Goal: Task Accomplishment & Management: Manage account settings

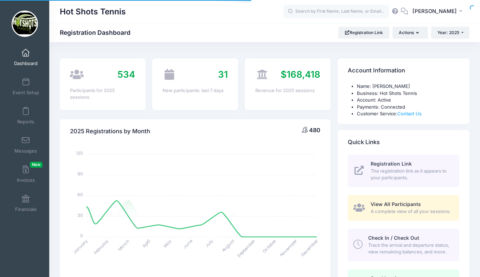
select select
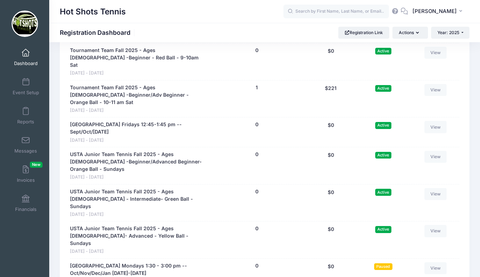
scroll to position [1732, 0]
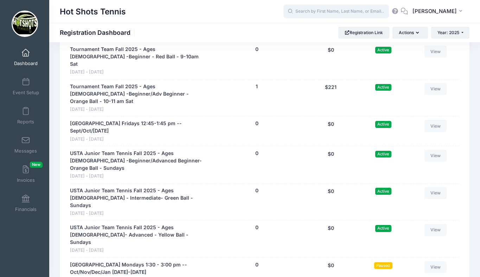
click at [330, 12] on input "text" at bounding box center [337, 12] width 106 height 14
type input "s"
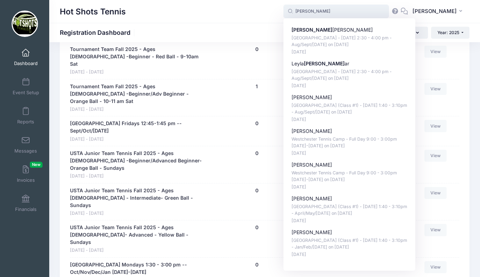
type input "kell"
click at [26, 142] on span at bounding box center [26, 141] width 0 height 8
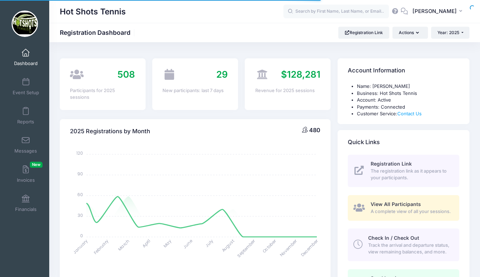
select select
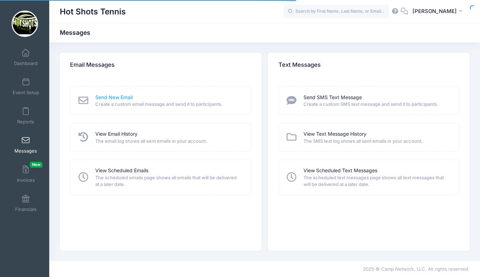
click at [106, 98] on link "Send New Email" at bounding box center [113, 97] width 37 height 7
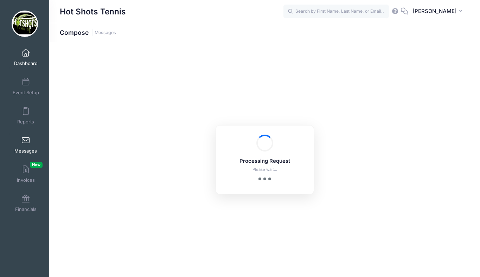
click at [26, 53] on span at bounding box center [26, 53] width 0 height 8
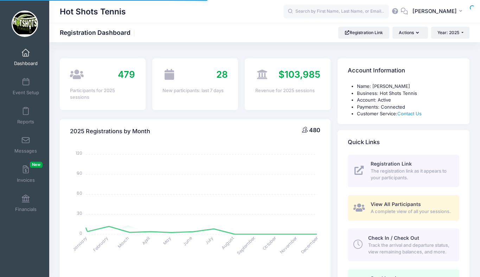
select select
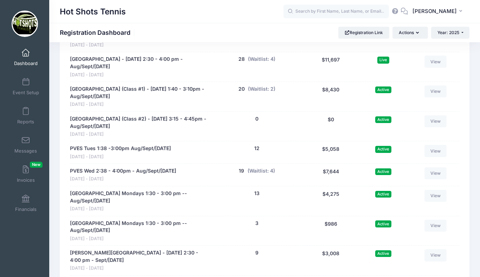
scroll to position [1449, 0]
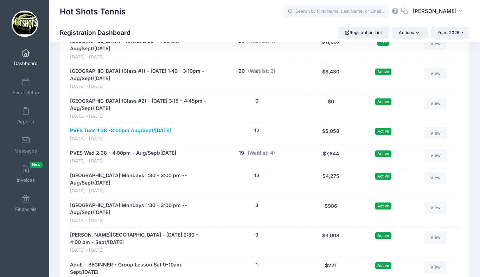
click at [142, 134] on link "PVES Tues 1:38 -3:00pm Aug/Sept/[DATE]" at bounding box center [120, 130] width 101 height 7
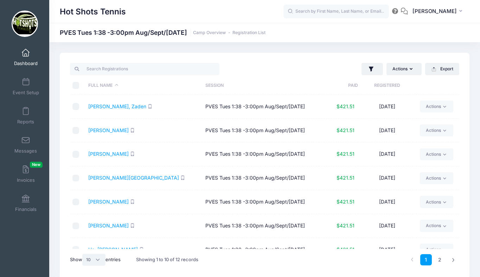
click at [95, 262] on select "All 10 25 50" at bounding box center [93, 260] width 23 height 12
select select "25"
click at [77, 84] on input "\a \a \a \a" at bounding box center [76, 85] width 7 height 7
checkbox input "true"
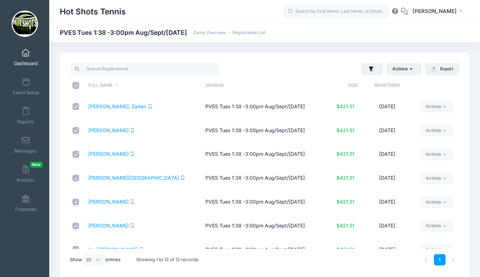
checkbox input "true"
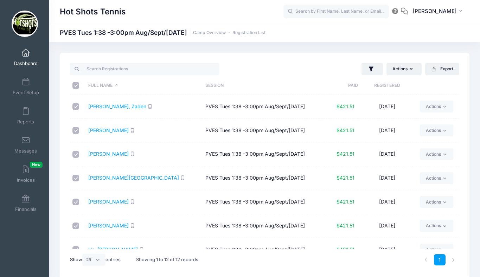
checkbox input "true"
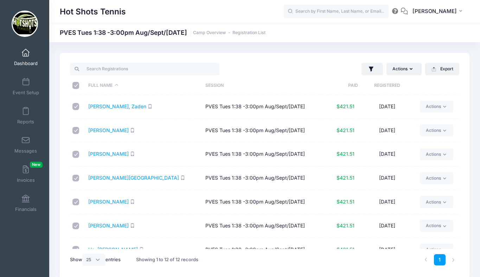
checkbox input "true"
click at [404, 69] on button "Actions" at bounding box center [404, 69] width 35 height 12
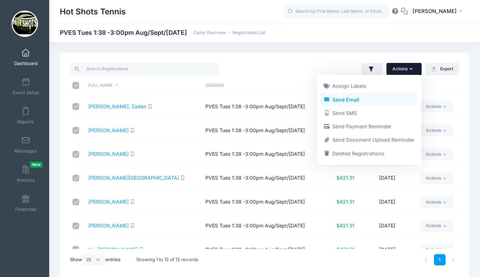
click at [371, 100] on link "Send Email" at bounding box center [369, 99] width 98 height 13
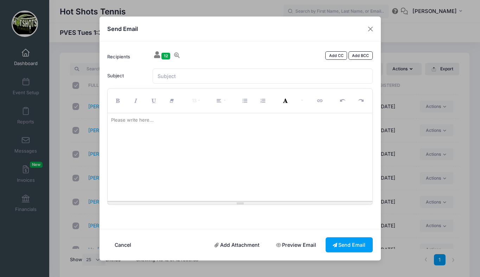
click at [190, 132] on div at bounding box center [240, 157] width 265 height 88
paste div
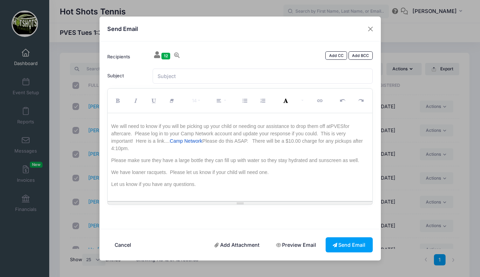
scroll to position [47, 0]
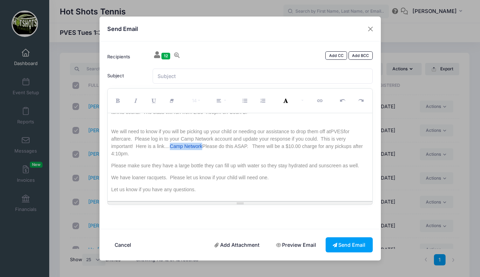
drag, startPoint x: 202, startPoint y: 146, endPoint x: 171, endPoint y: 147, distance: 31.3
click at [171, 147] on p "We will need to know if you will be picking up your child or needing our assist…" at bounding box center [240, 143] width 258 height 30
click at [213, 161] on div "Hello! We're excited to start back up in Playa Vista this coming Wednesday with…" at bounding box center [240, 157] width 265 height 88
click at [113, 155] on p "We will need to know if you will be picking up your child or needing our assist…" at bounding box center [240, 143] width 258 height 30
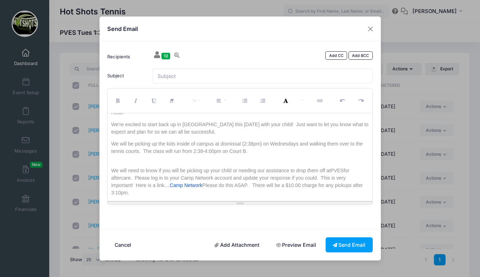
scroll to position [7, 0]
click at [207, 151] on p "We will be picking up the kids inside of campus at dismissal (2:38pm) on Wednes…" at bounding box center [240, 152] width 258 height 22
click at [196, 152] on p "We will be picking up the kids inside of campus at dismissal (2:38pm) on Wednes…" at bounding box center [240, 152] width 258 height 22
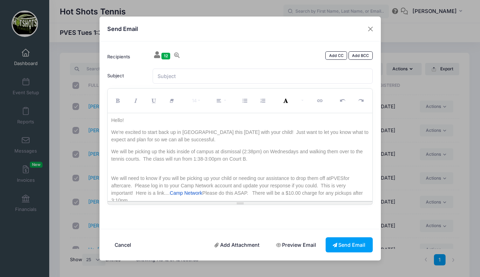
click at [250, 132] on p "We're excited to start back up in Playa Vista this coming Wednesday with your c…" at bounding box center [240, 136] width 258 height 15
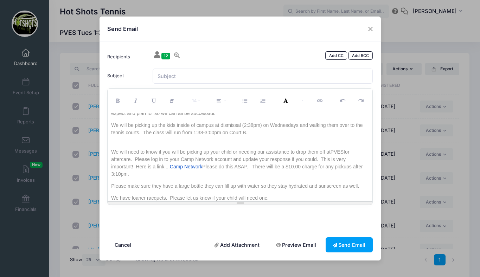
scroll to position [29, 0]
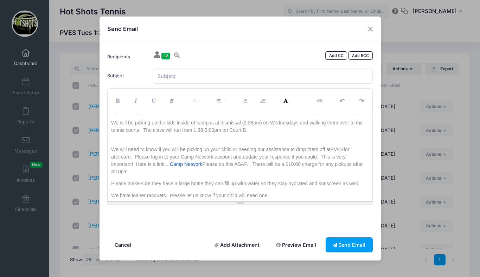
click at [246, 123] on p "We will be picking up the kids inside of campus at dismissal (2:38pm) on Wednes…" at bounding box center [240, 130] width 258 height 22
click at [246, 131] on p "We will be picking up the kids inside of campus at dismissal (1:38pm) on Wednes…" at bounding box center [240, 130] width 258 height 22
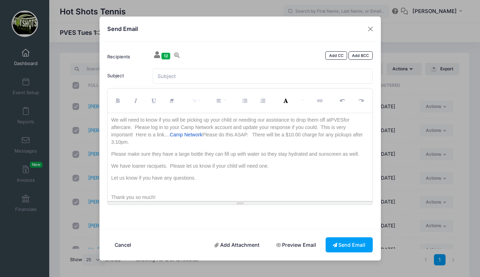
scroll to position [0, 0]
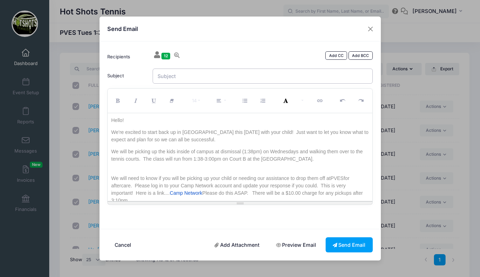
click at [191, 74] on input "Subject" at bounding box center [263, 76] width 220 height 15
type input "PVES Class Reminders"
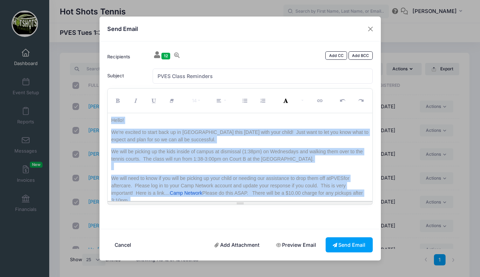
scroll to position [86, 0]
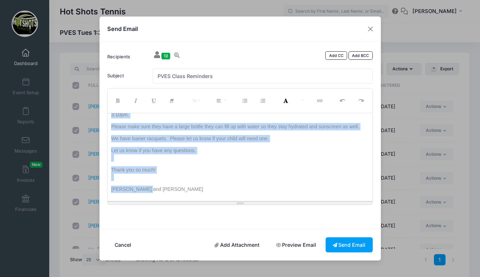
drag, startPoint x: 112, startPoint y: 119, endPoint x: 183, endPoint y: 226, distance: 128.1
click at [183, 226] on div "Recipients 12 Add CC Add BCC Bailey, Zaden; Barshay, Eliza; Bialek, Kai; Doty, …" at bounding box center [241, 136] width 282 height 188
copy div "Hello! We're excited to start back up in Playa Vista this coming Tuesday with y…"
click at [342, 245] on button "Send Email" at bounding box center [349, 245] width 47 height 15
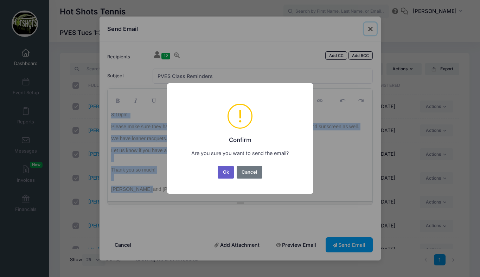
click at [225, 172] on button "Ok" at bounding box center [226, 172] width 16 height 13
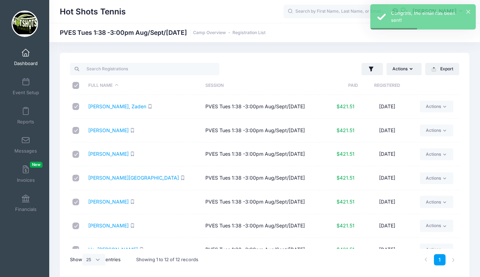
click at [25, 57] on link "Dashboard" at bounding box center [25, 57] width 33 height 25
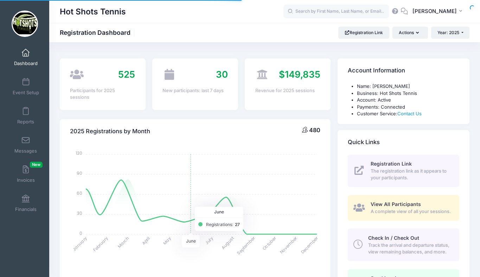
select select
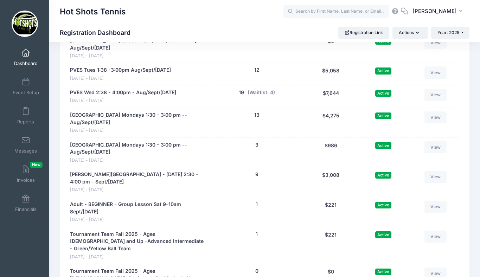
scroll to position [1488, 0]
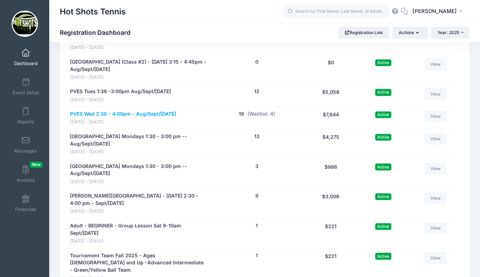
click at [121, 118] on link "PVES Wed 2:38 - 4:00pm - Aug/Sept/[DATE]" at bounding box center [123, 114] width 106 height 7
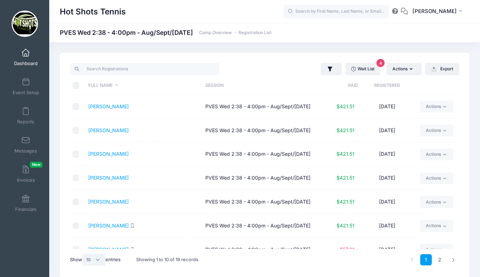
click at [95, 259] on select "All 10 25 50" at bounding box center [93, 260] width 23 height 12
select select "25"
click at [75, 86] on input "\a \a \a \a" at bounding box center [76, 85] width 7 height 7
checkbox input "true"
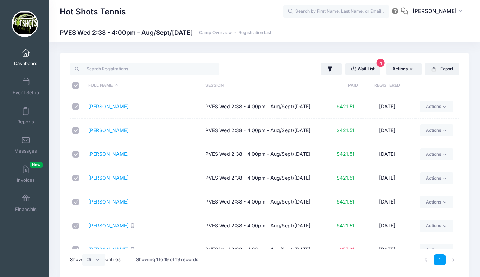
checkbox input "true"
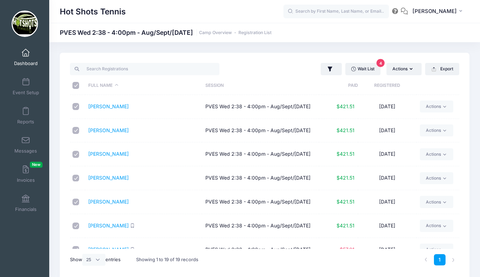
checkbox input "true"
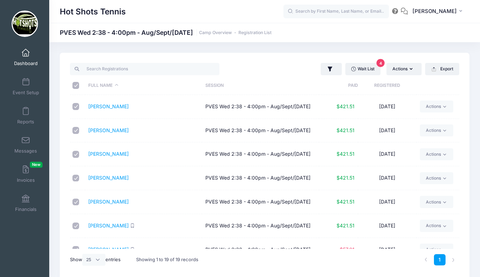
checkbox input "true"
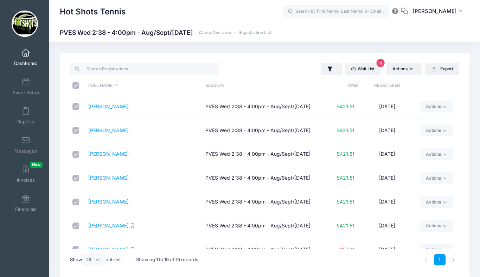
checkbox input "true"
click at [398, 69] on button "Actions" at bounding box center [404, 69] width 35 height 12
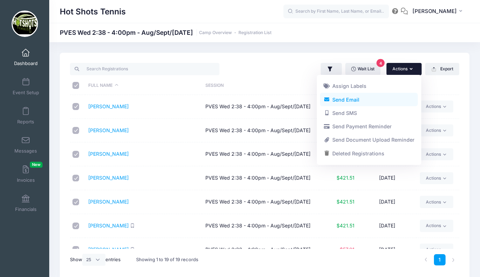
click at [360, 101] on link "Send Email" at bounding box center [369, 99] width 98 height 13
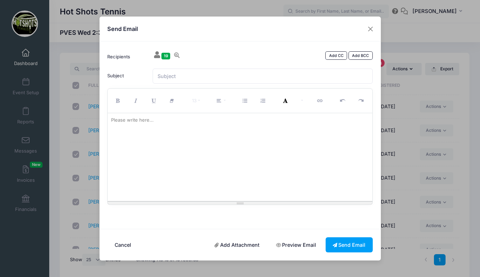
click at [199, 140] on div at bounding box center [240, 157] width 265 height 88
paste div
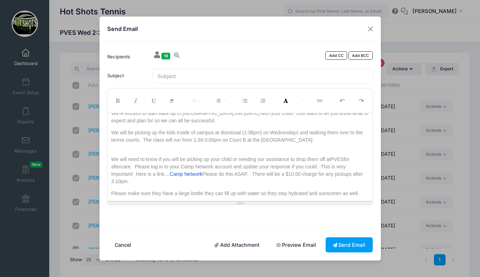
scroll to position [18, 0]
click at [114, 182] on p "We will need to know if you will be picking up your child or needing our assist…" at bounding box center [240, 172] width 258 height 30
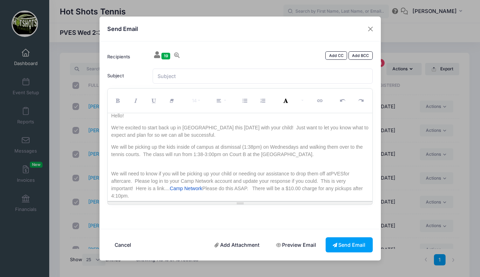
scroll to position [4, 0]
click at [207, 155] on p "We will be picking up the kids inside of campus at dismissal (1:38pm) on Wednes…" at bounding box center [240, 155] width 258 height 22
click at [196, 155] on p "We will be picking up the kids inside of campus at dismissal (1:38pm) on Wednes…" at bounding box center [240, 155] width 258 height 22
click at [246, 147] on p "We will be picking up the kids inside of campus at dismissal (1:38pm) on Wednes…" at bounding box center [240, 155] width 258 height 22
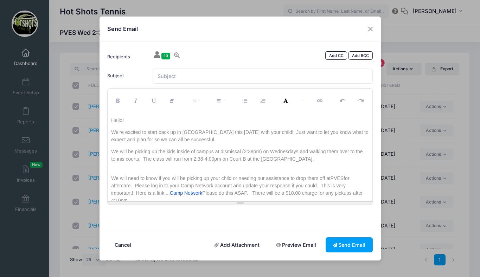
click at [244, 132] on p "We're excited to start back up in Playa Vista this coming Tuesday with your chi…" at bounding box center [240, 136] width 258 height 15
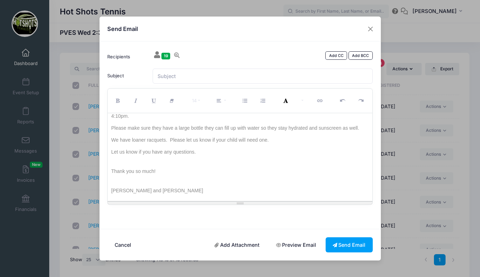
scroll to position [86, 0]
click at [205, 75] on input "Subject" at bounding box center [263, 76] width 220 height 15
type input "PVES Class Reminders"
click at [345, 241] on button "Send Email" at bounding box center [349, 245] width 47 height 15
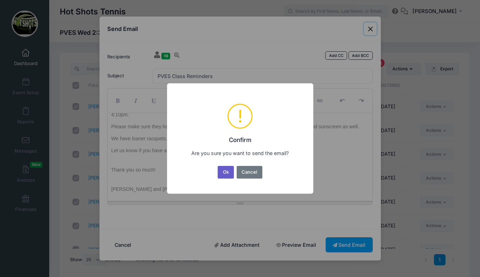
click at [225, 171] on button "Ok" at bounding box center [226, 172] width 16 height 13
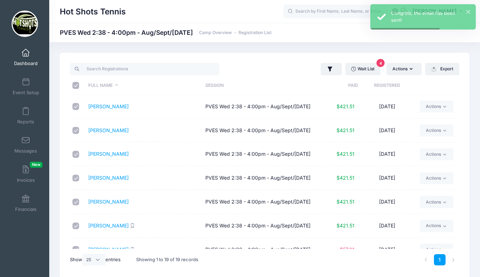
click at [27, 57] on link "Dashboard" at bounding box center [25, 57] width 33 height 25
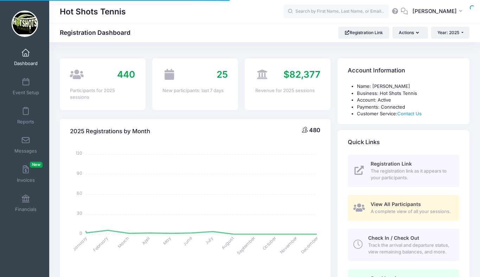
select select
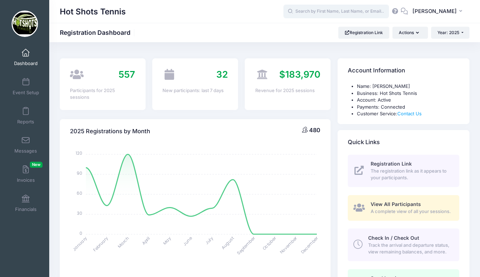
click at [334, 10] on input "text" at bounding box center [337, 12] width 106 height 14
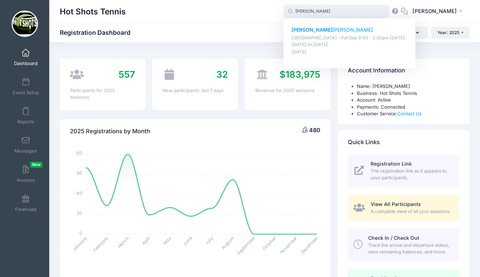
click at [328, 29] on p "[PERSON_NAME]" at bounding box center [350, 29] width 116 height 7
type input "[PERSON_NAME] ([GEOGRAPHIC_DATA] - Full Day 9:00 - 3:00pm [DATE]-[DATE], [DATE])"
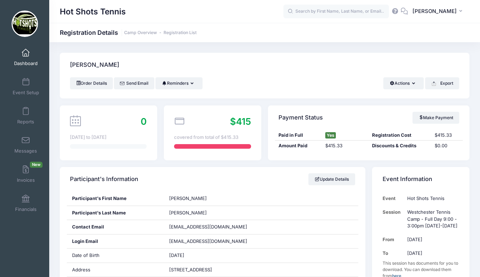
click at [20, 57] on link "Dashboard" at bounding box center [25, 57] width 33 height 25
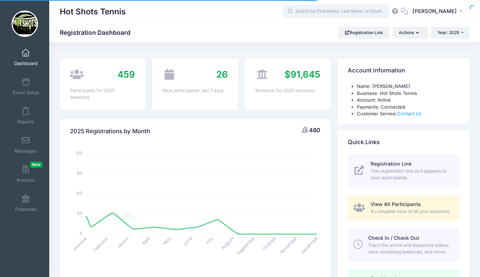
click at [330, 11] on input "text" at bounding box center [337, 12] width 106 height 14
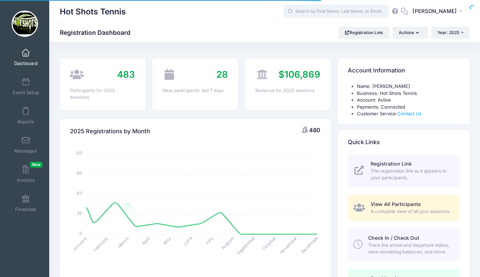
select select
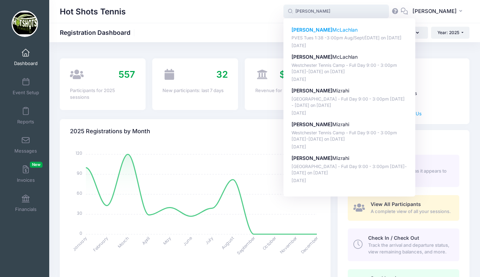
click at [329, 31] on p "[PERSON_NAME]" at bounding box center [350, 29] width 116 height 7
type input "[PERSON_NAME] (PVES Tues 1:38 -3:00pm Aug/Sept/[DATE], [DATE])"
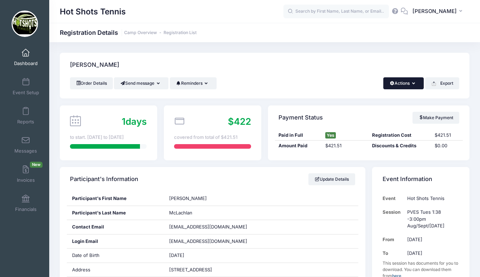
click at [408, 86] on button "Actions" at bounding box center [404, 83] width 40 height 12
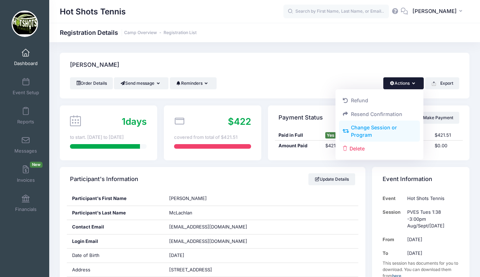
click at [384, 129] on link "Change Session or Program" at bounding box center [379, 131] width 81 height 21
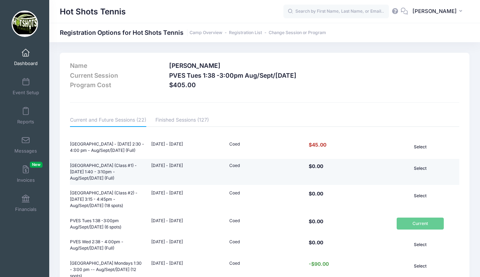
scroll to position [28, 0]
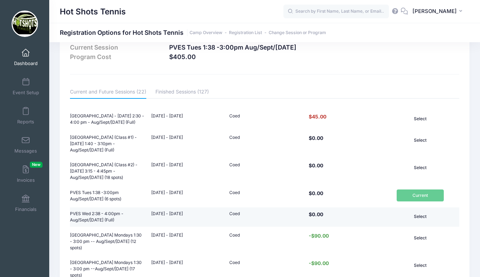
click at [420, 216] on button "Select" at bounding box center [420, 217] width 47 height 12
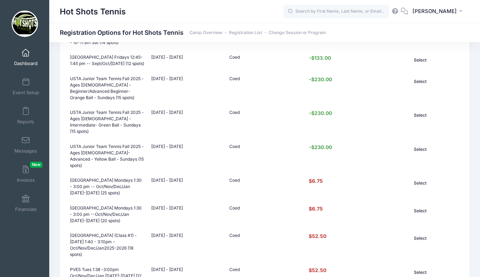
scroll to position [515, 0]
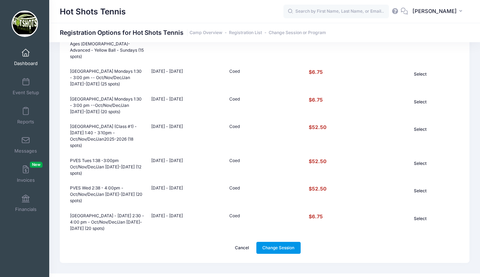
click at [283, 242] on link "Change Session" at bounding box center [279, 248] width 44 height 12
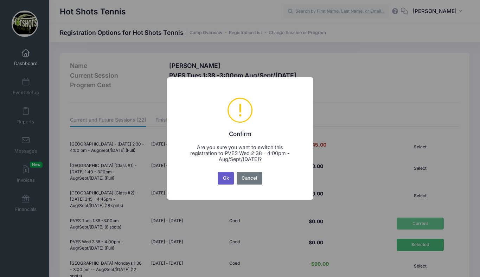
click at [222, 179] on button "Ok" at bounding box center [226, 178] width 16 height 13
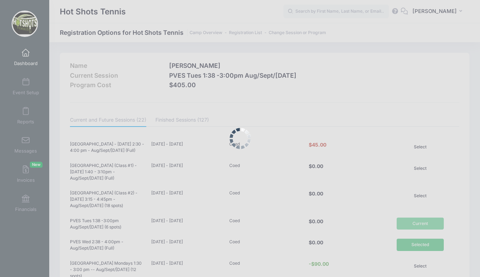
scroll to position [515, 0]
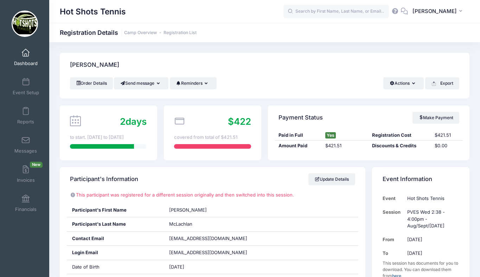
click at [26, 55] on span at bounding box center [26, 53] width 0 height 8
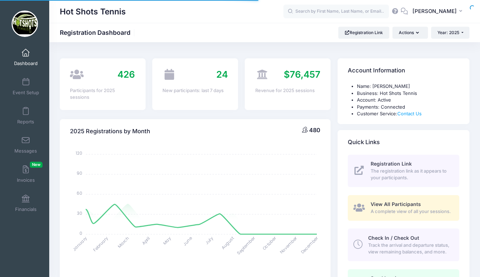
select select
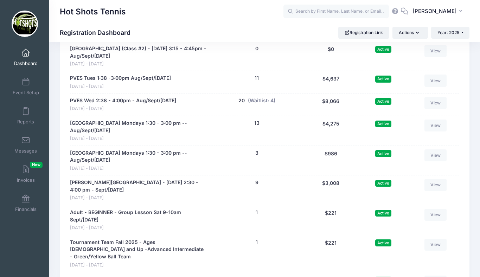
scroll to position [1455, 0]
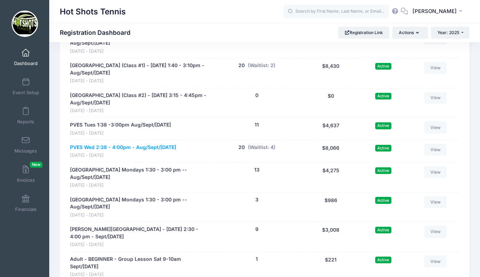
click at [133, 151] on link "PVES Wed 2:38 - 4:00pm - Aug/Sept/[DATE]" at bounding box center [123, 147] width 106 height 7
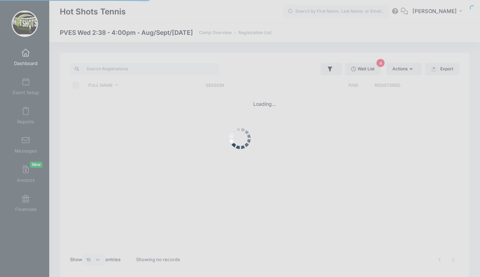
select select "10"
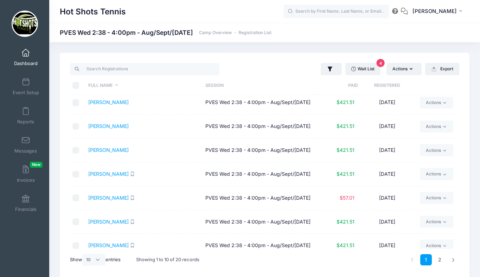
scroll to position [52, 0]
click at [362, 67] on link "Wait List 4" at bounding box center [363, 69] width 35 height 12
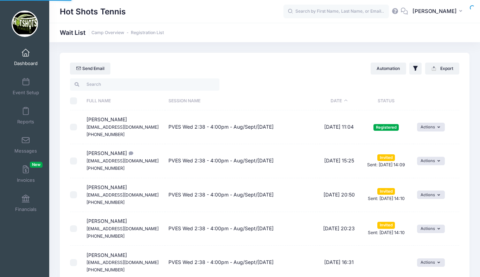
select select "50"
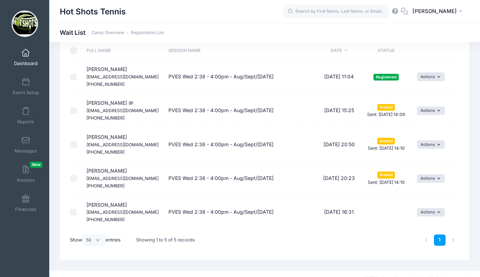
scroll to position [60, 0]
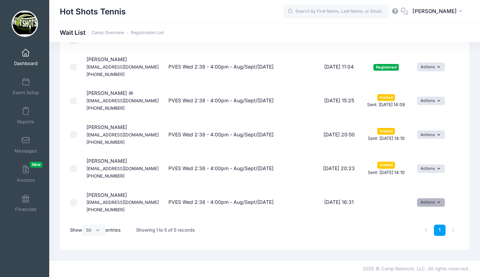
click at [423, 204] on button "Actions" at bounding box center [431, 203] width 28 height 8
click at [422, 231] on link "Delete" at bounding box center [426, 231] width 31 height 13
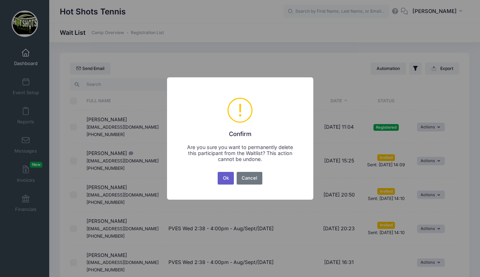
click at [221, 178] on button "Ok" at bounding box center [226, 178] width 16 height 13
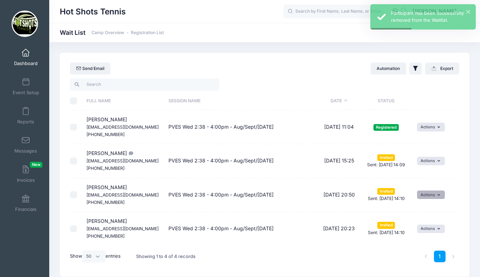
click at [433, 194] on button "Actions" at bounding box center [431, 195] width 28 height 8
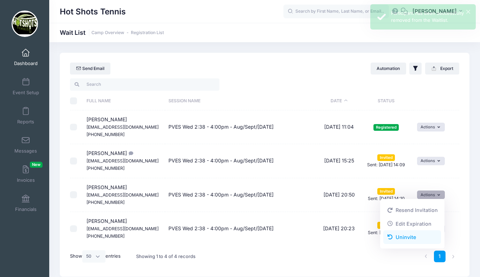
click at [401, 236] on link "Uninvite" at bounding box center [413, 237] width 58 height 13
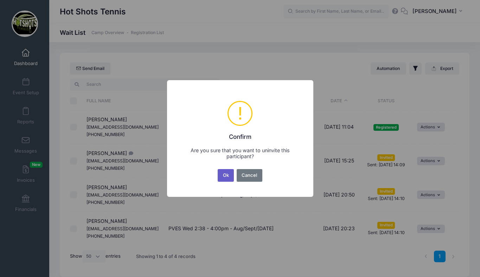
click at [226, 175] on button "Ok" at bounding box center [226, 175] width 16 height 13
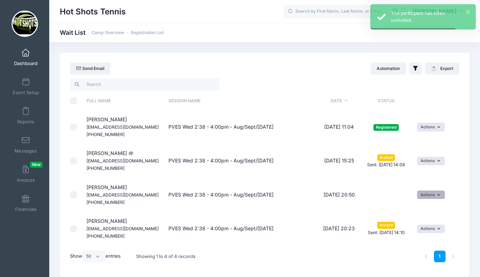
click at [427, 196] on button "Actions" at bounding box center [431, 195] width 28 height 8
click at [402, 185] on td "Pending" at bounding box center [386, 195] width 55 height 34
click at [427, 193] on button "Actions" at bounding box center [431, 195] width 28 height 8
click at [400, 183] on td "Pending" at bounding box center [386, 195] width 55 height 34
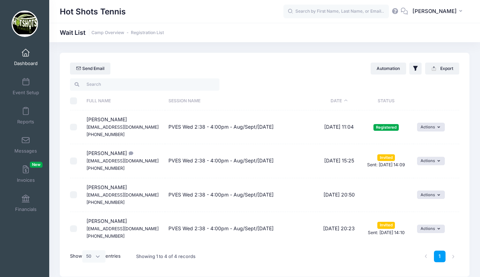
click at [26, 56] on span at bounding box center [26, 53] width 0 height 8
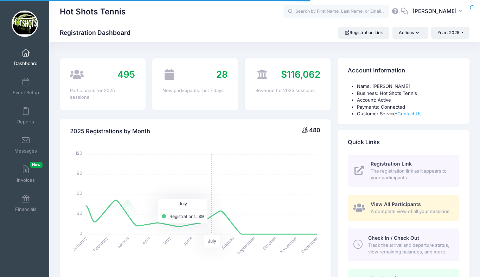
select select
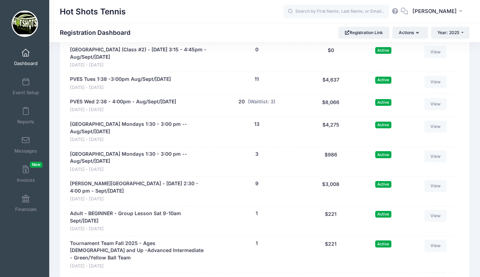
scroll to position [1494, 0]
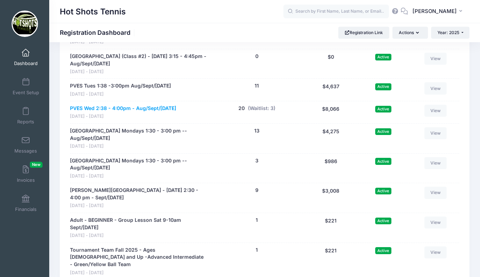
click at [126, 112] on link "PVES Wed 2:38 - 4:00pm - Aug/Sept/[DATE]" at bounding box center [123, 108] width 106 height 7
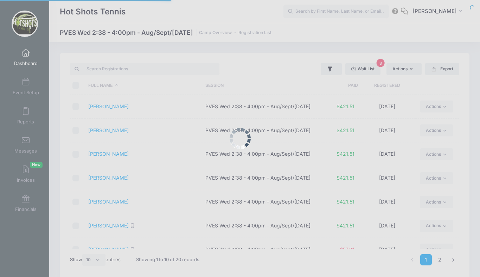
select select "10"
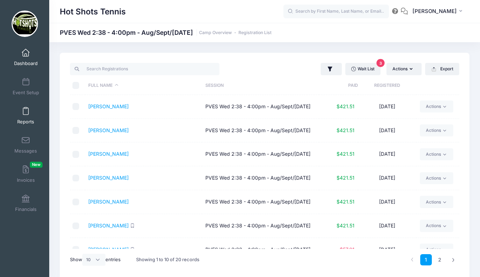
click at [24, 117] on link "Reports" at bounding box center [25, 115] width 33 height 25
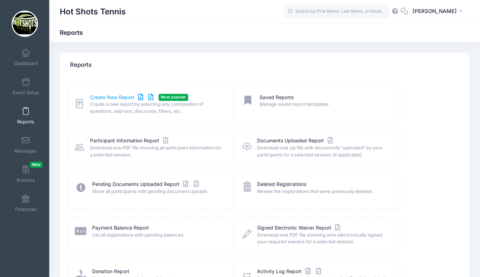
click at [117, 97] on link "Create New Report" at bounding box center [122, 97] width 65 height 7
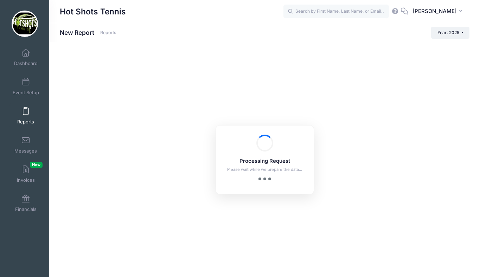
checkbox input "true"
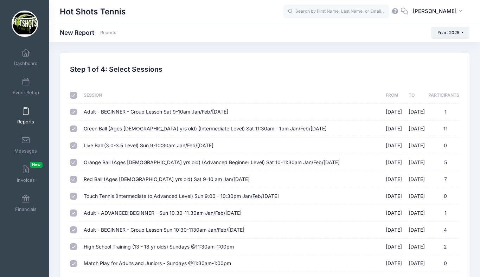
click at [76, 94] on input "checkbox" at bounding box center [73, 95] width 7 height 7
checkbox input "false"
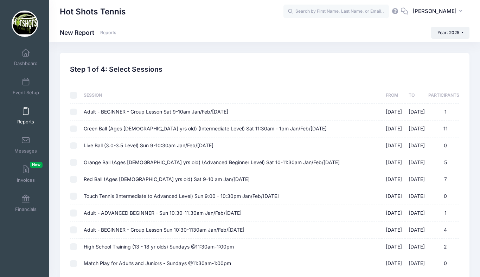
checkbox input "false"
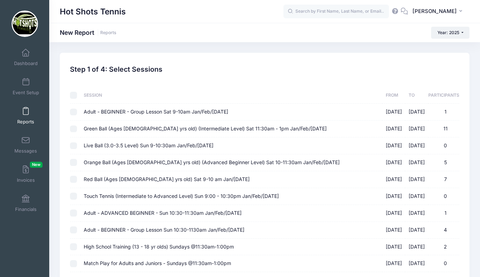
checkbox input "false"
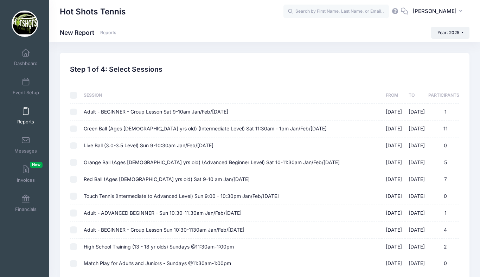
checkbox input "false"
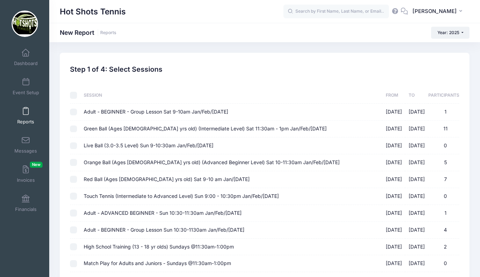
checkbox input "false"
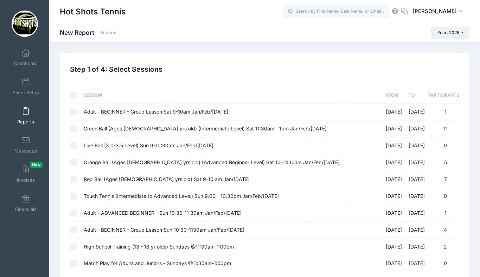
checkbox input "false"
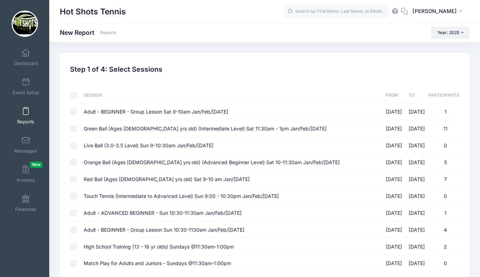
checkbox input "false"
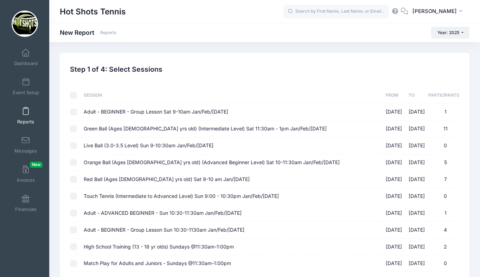
checkbox input "false"
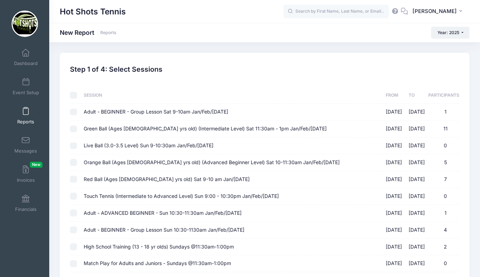
checkbox input "false"
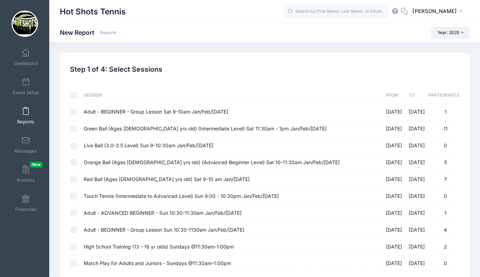
checkbox input "false"
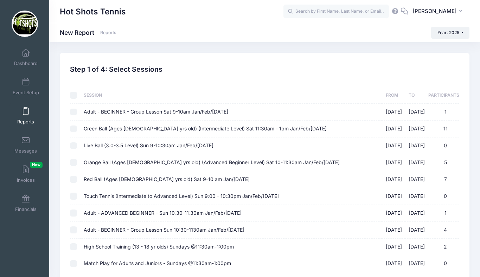
checkbox input "false"
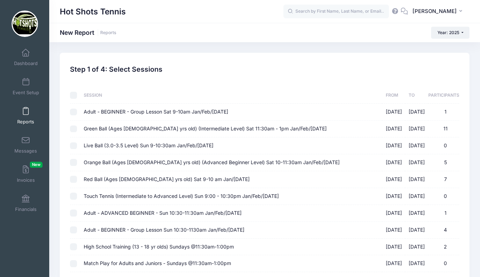
checkbox input "false"
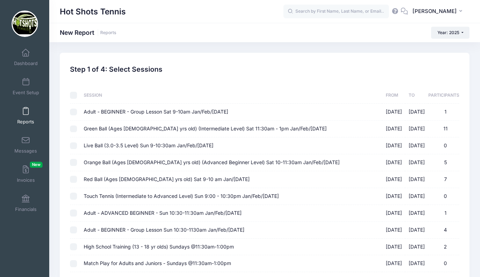
checkbox input "false"
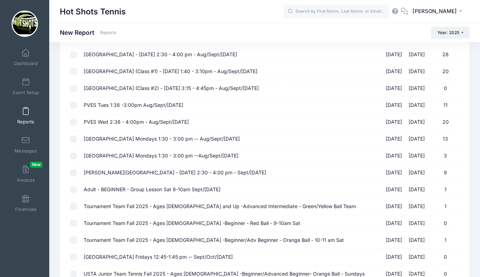
scroll to position [677, 0]
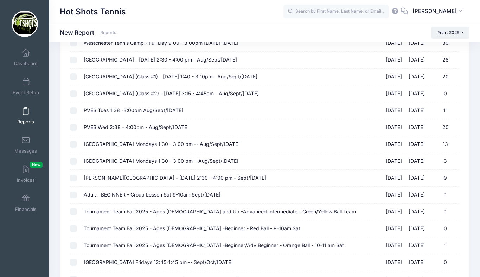
click at [116, 127] on span "PVES Wed 2:38 - 4:00pm - Aug/Sept/[DATE]" at bounding box center [136, 127] width 105 height 6
click at [77, 127] on input "PVES Wed 2:38 - 4:00pm - Aug/Sept/Oct 2025 08/20/2025 - 10/15/2025 20" at bounding box center [73, 127] width 7 height 7
checkbox input "true"
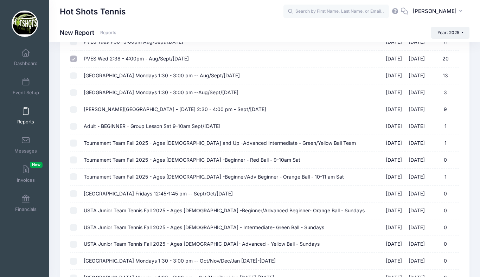
scroll to position [893, 0]
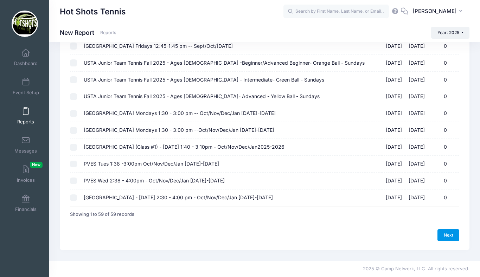
click at [445, 233] on link "Next" at bounding box center [449, 236] width 22 height 12
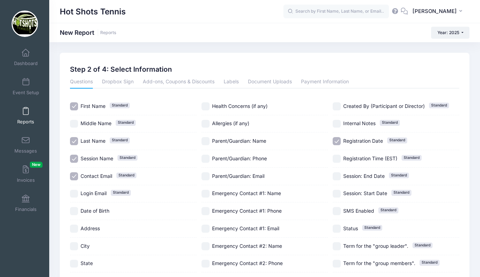
click at [75, 157] on input "Session Name Standard" at bounding box center [74, 159] width 8 height 8
checkbox input "false"
click at [75, 175] on input "Contact Email Standard" at bounding box center [74, 176] width 8 height 8
checkbox input "false"
click at [75, 212] on input "Date of Birth" at bounding box center [74, 211] width 8 height 8
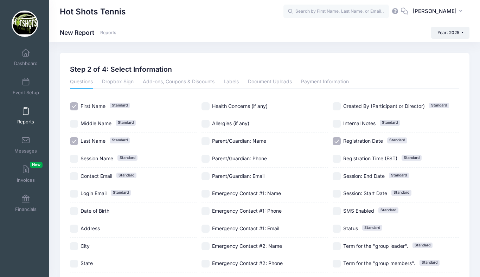
checkbox input "true"
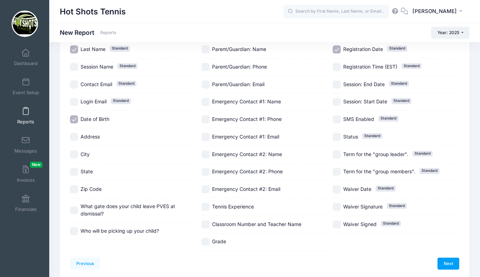
scroll to position [93, 0]
click at [338, 49] on input "Registration Date Standard" at bounding box center [337, 49] width 8 height 8
checkbox input "false"
click at [204, 207] on input "Tennis Experience" at bounding box center [206, 206] width 8 height 8
checkbox input "true"
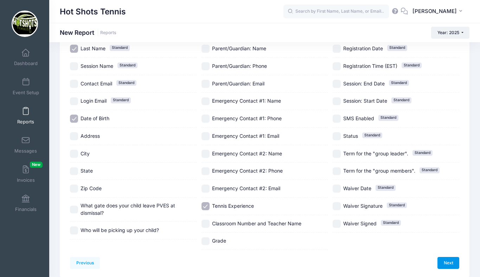
click at [446, 265] on link "Next" at bounding box center [449, 263] width 22 height 12
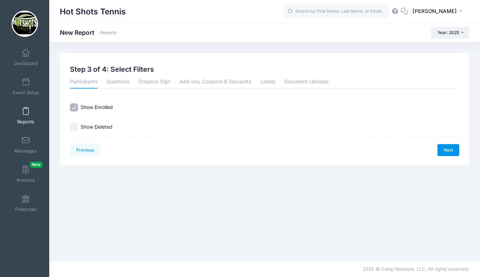
scroll to position [0, 0]
click at [445, 149] on link "Next" at bounding box center [449, 150] width 22 height 12
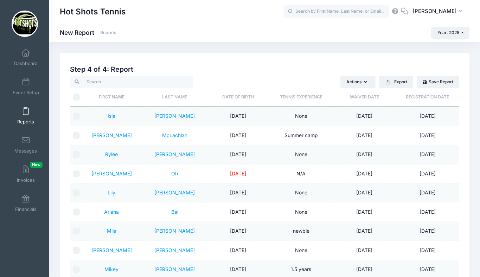
click at [241, 96] on th "Date of Birth" at bounding box center [238, 97] width 63 height 19
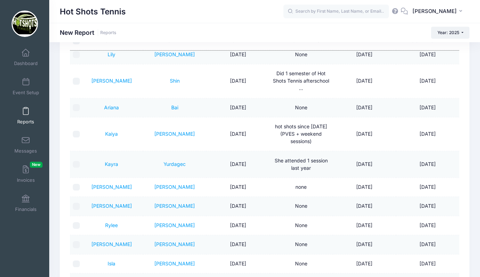
scroll to position [57, 0]
click at [26, 56] on span at bounding box center [26, 53] width 0 height 8
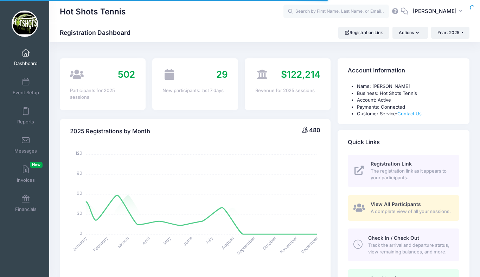
select select
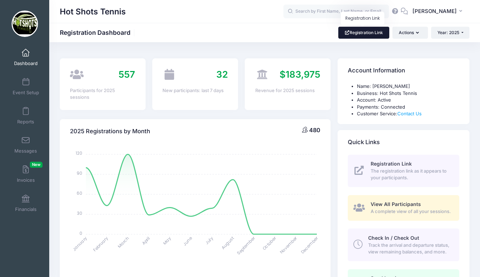
click at [359, 32] on link "Registration Link" at bounding box center [364, 33] width 51 height 12
